Goal: Task Accomplishment & Management: Manage account settings

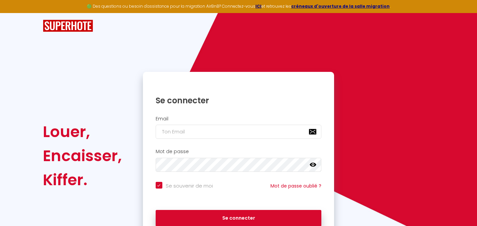
checkbox input "true"
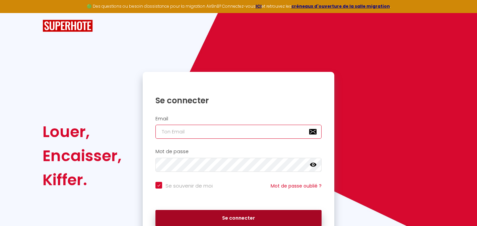
type input "[EMAIL_ADDRESS][DOMAIN_NAME]"
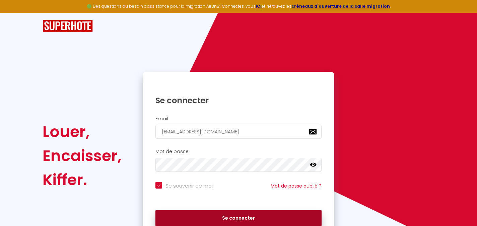
click at [223, 216] on button "Se connecter" at bounding box center [238, 218] width 166 height 17
checkbox input "true"
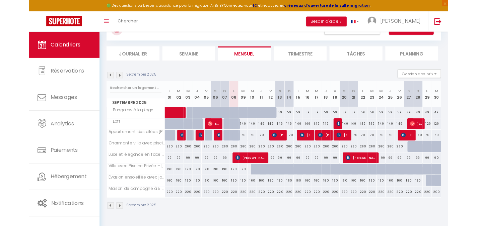
scroll to position [36, 0]
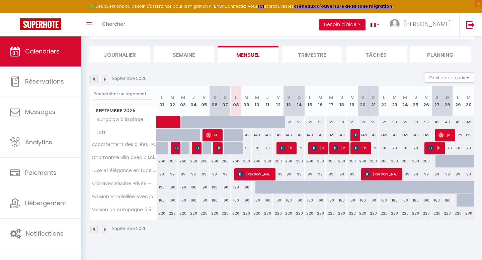
click at [96, 80] on img at bounding box center [93, 79] width 7 height 7
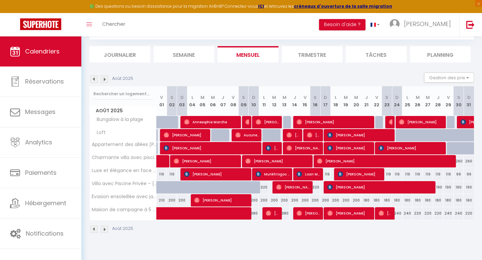
click at [96, 83] on div "[DATE] Gestion des prix Nb Nuits minimum Règles Disponibilité" at bounding box center [281, 80] width 385 height 14
click at [96, 81] on img at bounding box center [93, 79] width 7 height 7
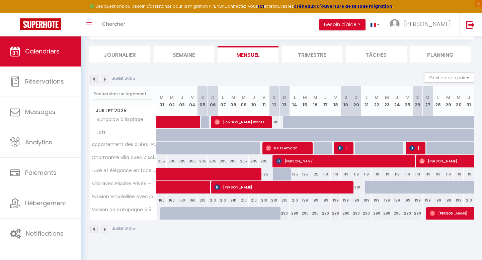
click at [97, 82] on img at bounding box center [93, 79] width 7 height 7
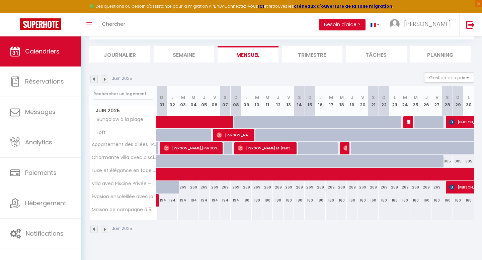
click at [93, 82] on img at bounding box center [93, 79] width 7 height 7
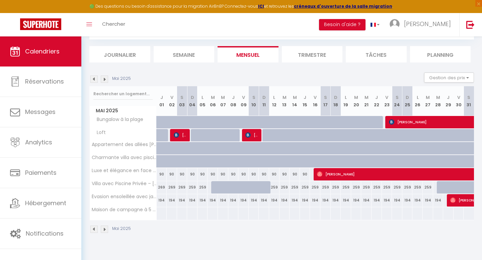
click at [105, 80] on img at bounding box center [104, 79] width 7 height 7
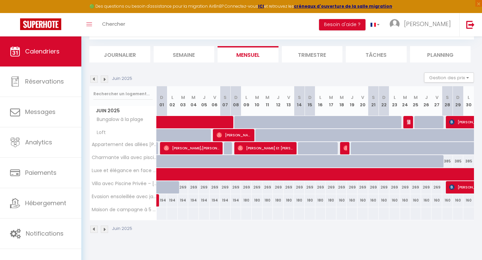
click at [105, 80] on img at bounding box center [104, 79] width 7 height 7
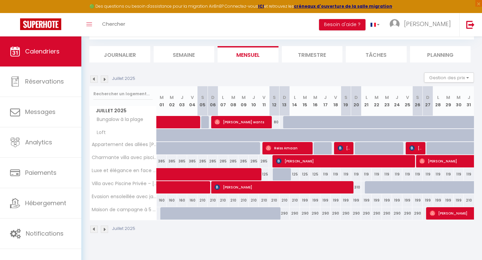
click at [105, 80] on img at bounding box center [104, 79] width 7 height 7
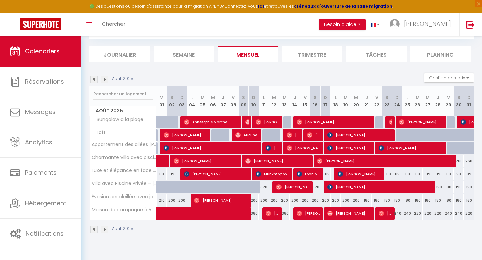
click at [106, 79] on img at bounding box center [104, 79] width 7 height 7
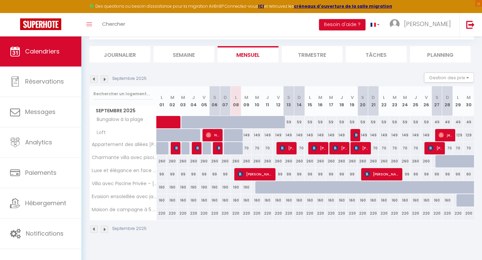
click at [94, 80] on img at bounding box center [93, 79] width 7 height 7
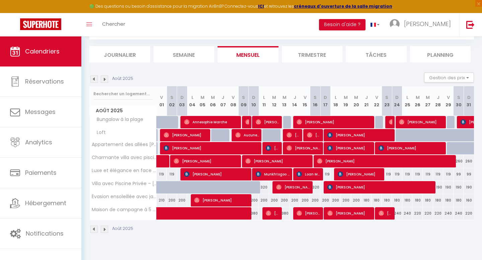
click at [94, 80] on img at bounding box center [93, 79] width 7 height 7
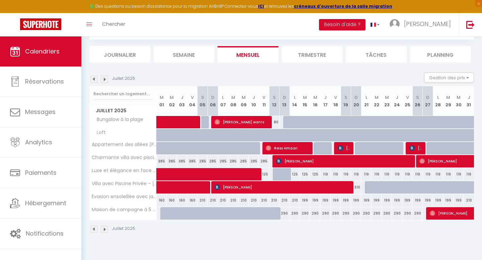
click at [94, 80] on img at bounding box center [93, 79] width 7 height 7
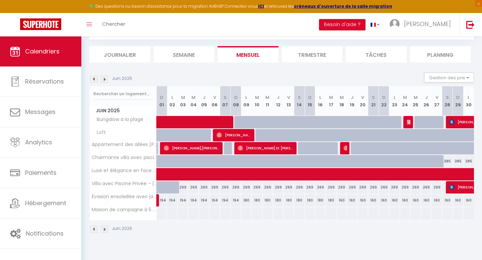
click at [93, 77] on img at bounding box center [93, 79] width 7 height 7
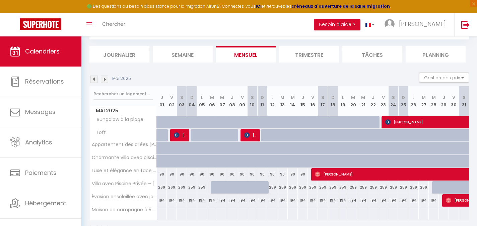
scroll to position [58, 0]
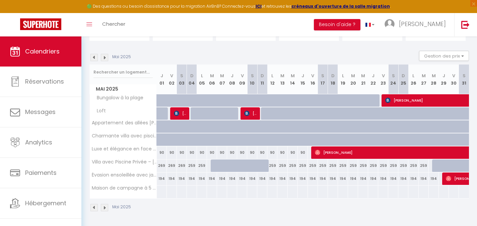
click at [105, 59] on img at bounding box center [104, 57] width 7 height 7
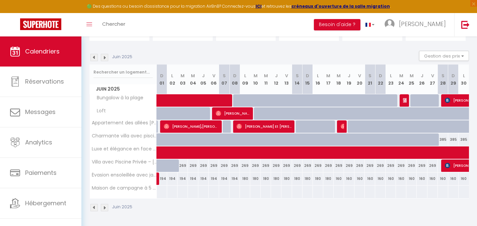
click at [106, 58] on img at bounding box center [104, 57] width 7 height 7
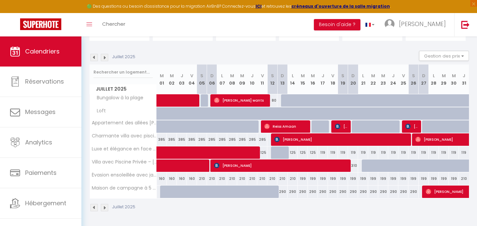
click at [106, 58] on img at bounding box center [104, 57] width 7 height 7
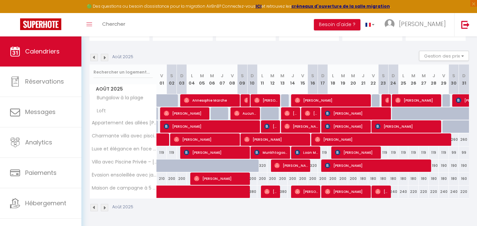
click at [106, 58] on img at bounding box center [104, 57] width 7 height 7
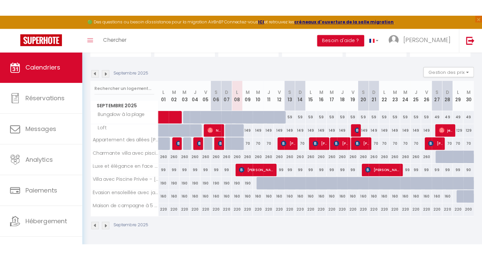
scroll to position [36, 0]
